Goal: Communication & Community: Answer question/provide support

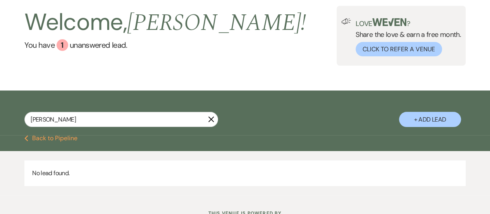
scroll to position [70, 0]
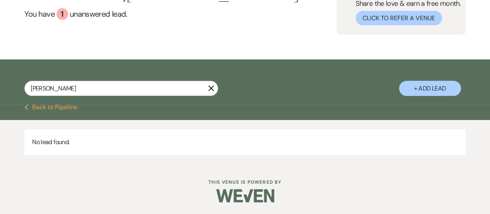
click at [102, 86] on input "[PERSON_NAME]" at bounding box center [121, 88] width 194 height 15
type input "r"
type input "[PERSON_NAME]"
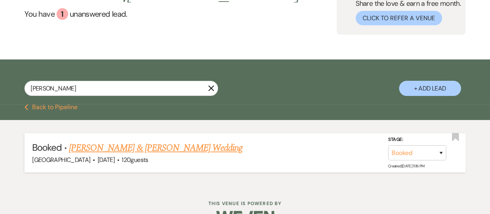
click at [154, 144] on link "[PERSON_NAME] & [PERSON_NAME] Wedding" at bounding box center [156, 148] width 174 height 14
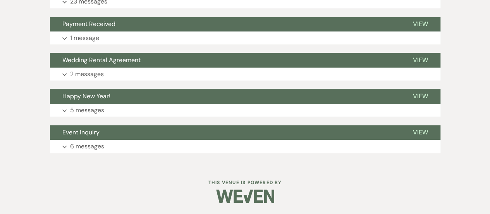
scroll to position [70, 0]
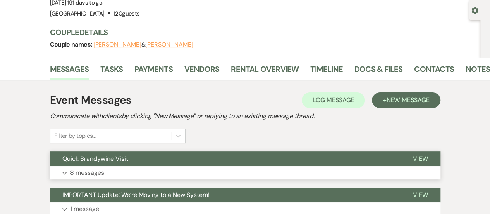
click at [154, 157] on button "Quick Brandywine Visit" at bounding box center [225, 158] width 351 height 15
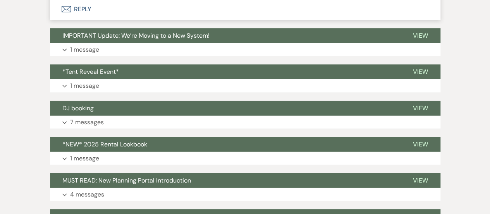
scroll to position [1155, 0]
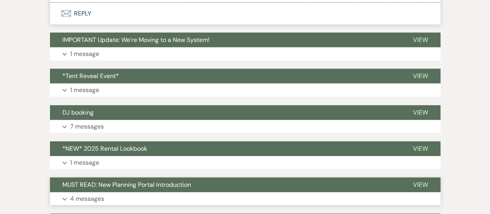
click at [148, 199] on button "Expand 4 messages" at bounding box center [245, 198] width 391 height 13
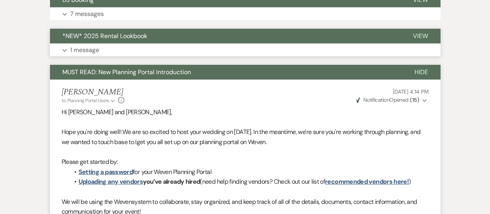
scroll to position [1078, 0]
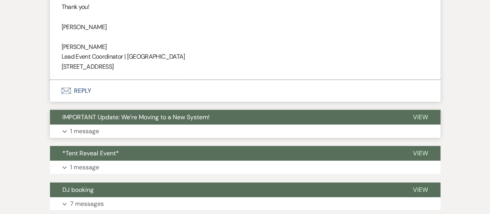
click at [95, 118] on span "IMPORTANT Update: We’re Moving to a New System!" at bounding box center [135, 117] width 147 height 8
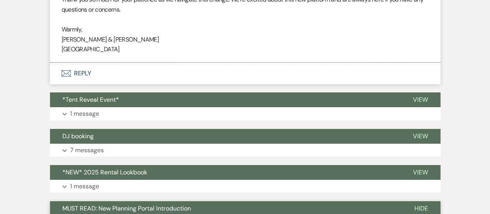
scroll to position [1350, 0]
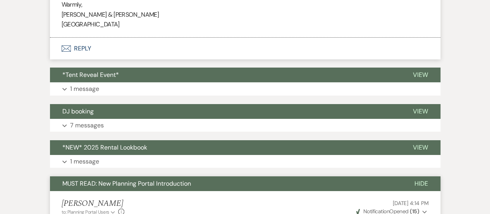
click at [101, 87] on button "Expand 1 message" at bounding box center [245, 88] width 391 height 13
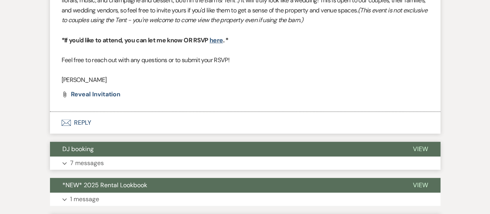
click at [108, 159] on button "Expand 7 messages" at bounding box center [245, 162] width 391 height 13
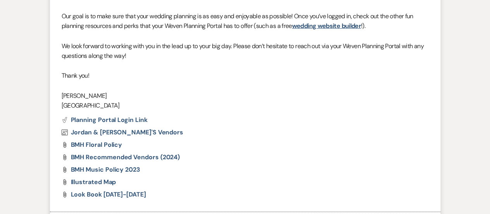
scroll to position [3017, 0]
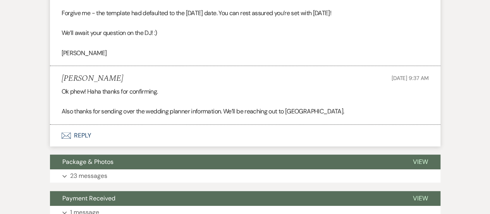
click at [109, 159] on span "Package & Photos" at bounding box center [87, 161] width 51 height 8
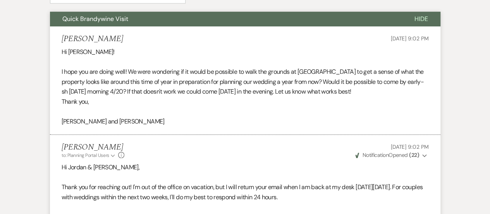
scroll to position [0, 0]
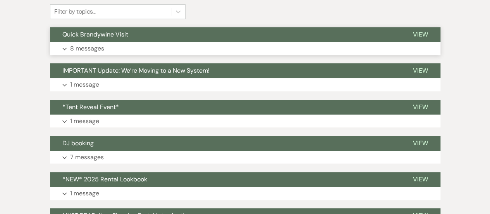
click at [215, 38] on button "Quick Brandywine Visit" at bounding box center [225, 34] width 351 height 15
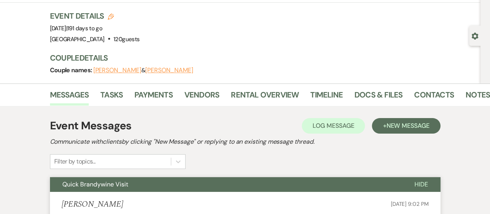
scroll to position [78, 0]
